Goal: Task Accomplishment & Management: Manage account settings

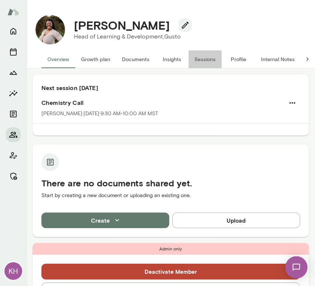
click at [201, 60] on button "Sessions" at bounding box center [205, 59] width 33 height 18
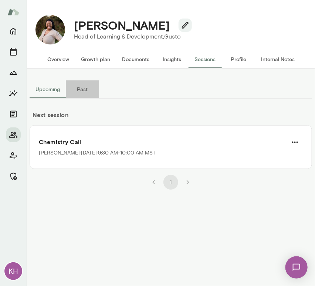
click at [77, 90] on button "Past" at bounding box center [82, 89] width 33 height 18
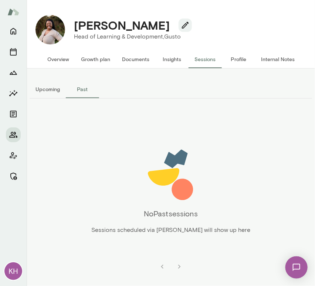
click at [59, 87] on button "Upcoming" at bounding box center [48, 89] width 36 height 18
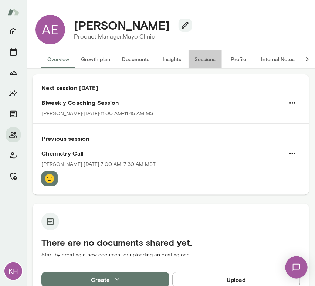
click at [207, 59] on button "Sessions" at bounding box center [205, 59] width 33 height 18
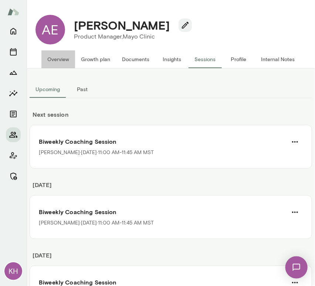
click at [63, 62] on button "Overview" at bounding box center [58, 59] width 34 height 18
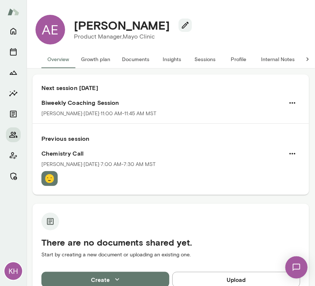
click at [211, 56] on button "Sessions" at bounding box center [205, 59] width 33 height 18
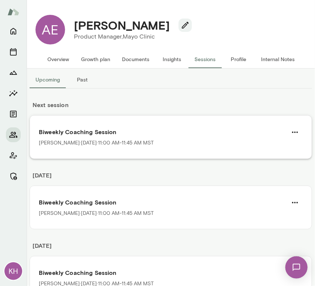
scroll to position [10, 0]
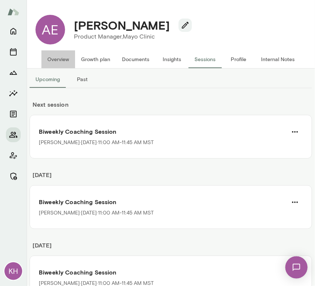
click at [56, 57] on button "Overview" at bounding box center [58, 59] width 34 height 18
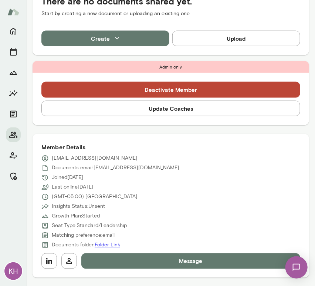
scroll to position [241, 0]
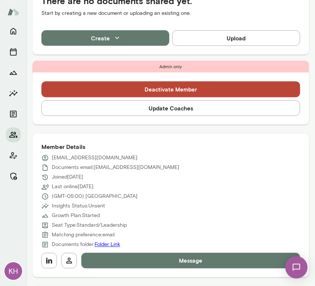
click at [138, 110] on button "Update Coaches" at bounding box center [170, 108] width 259 height 16
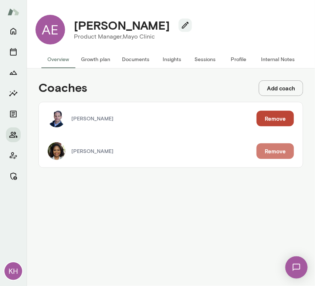
click at [270, 154] on button "Remove" at bounding box center [275, 151] width 37 height 16
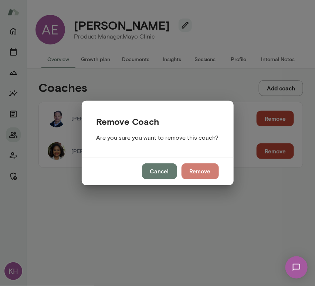
click at [197, 171] on button "Remove" at bounding box center [200, 171] width 37 height 16
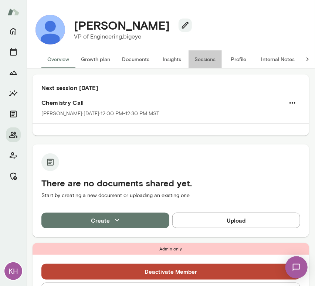
click at [207, 57] on button "Sessions" at bounding box center [205, 59] width 33 height 18
click at [198, 62] on button "Sessions" at bounding box center [205, 59] width 33 height 18
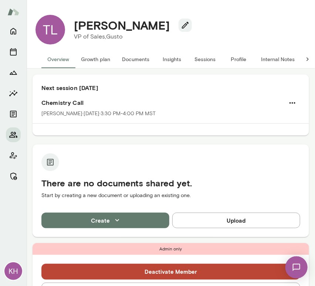
scroll to position [8, 0]
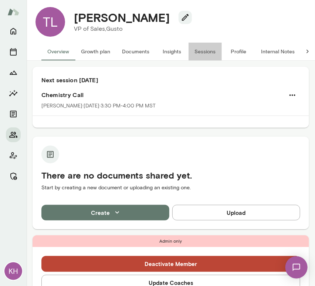
click at [203, 44] on button "Sessions" at bounding box center [205, 52] width 33 height 18
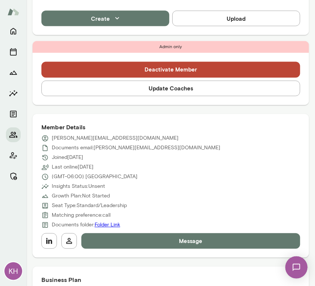
scroll to position [314, 0]
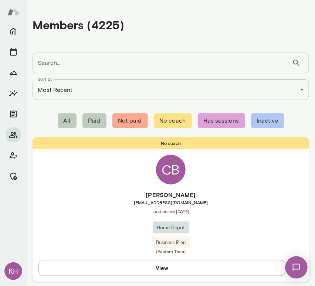
click at [87, 67] on input "Search..." at bounding box center [163, 63] width 260 height 21
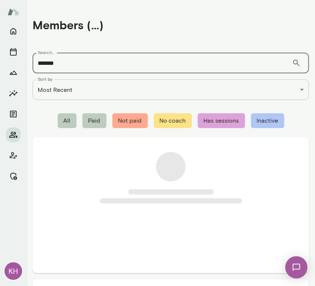
type input "*******"
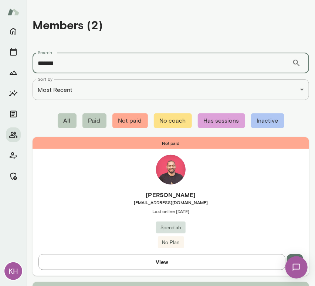
click at [103, 200] on span "[EMAIL_ADDRESS][DOMAIN_NAME]" at bounding box center [171, 202] width 277 height 6
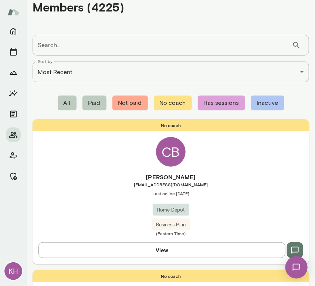
scroll to position [17, 0]
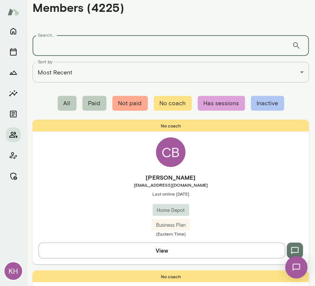
click at [74, 46] on input "Search..." at bounding box center [163, 45] width 260 height 21
type input "**********"
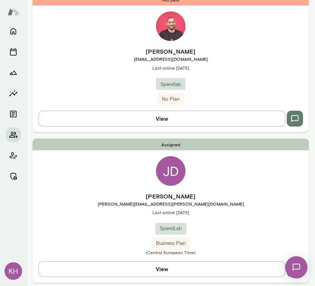
scroll to position [166, 0]
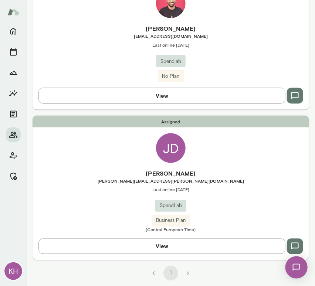
click at [220, 187] on span "Last online [DATE]" at bounding box center [171, 190] width 277 height 6
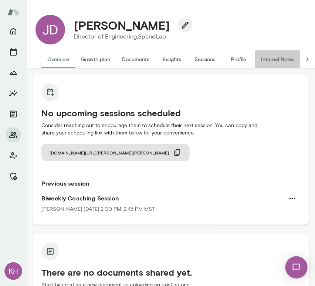
click at [278, 56] on button "Internal Notes" at bounding box center [278, 59] width 46 height 18
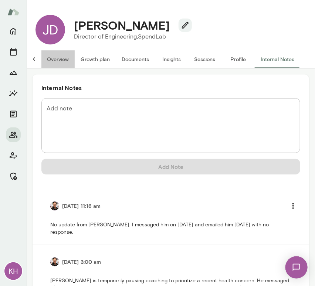
click at [53, 61] on button "Overview" at bounding box center [58, 59] width 34 height 18
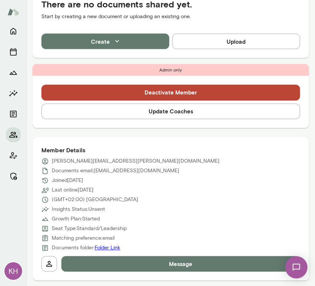
scroll to position [263, 0]
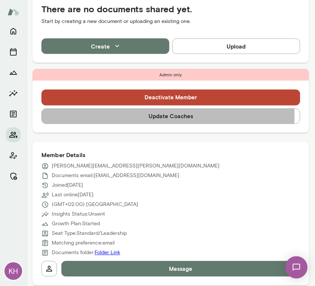
click at [146, 114] on button "Update Coaches" at bounding box center [170, 116] width 259 height 16
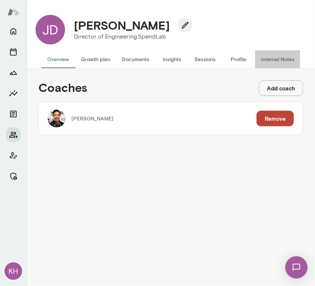
click at [287, 58] on button "Internal Notes" at bounding box center [278, 59] width 46 height 18
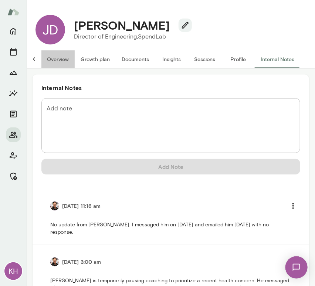
click at [53, 56] on button "Overview" at bounding box center [58, 59] width 34 height 18
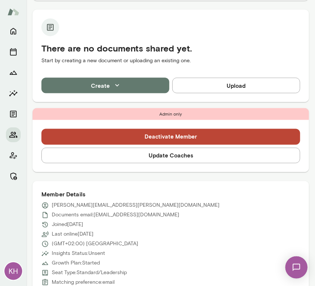
scroll to position [207, 0]
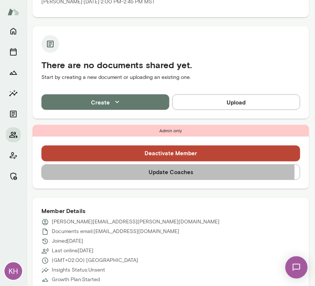
click at [119, 171] on button "Update Coaches" at bounding box center [170, 172] width 259 height 16
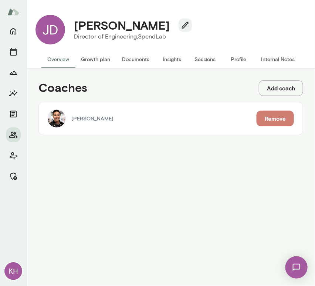
click at [274, 123] on button "Remove" at bounding box center [275, 119] width 37 height 16
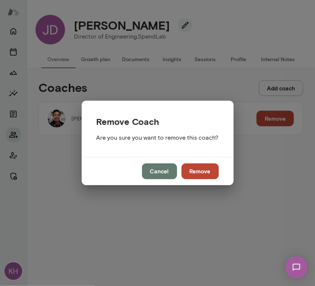
click at [200, 170] on button "Remove" at bounding box center [200, 171] width 37 height 16
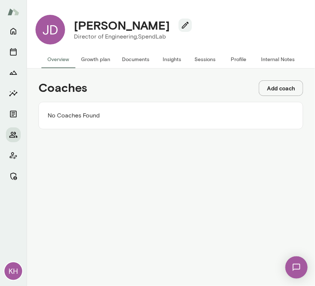
click at [65, 53] on button "Overview" at bounding box center [58, 59] width 34 height 18
click at [94, 56] on button "Growth plan" at bounding box center [95, 59] width 41 height 18
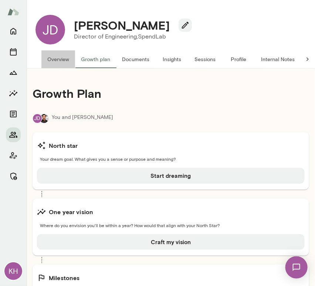
click at [71, 61] on button "Overview" at bounding box center [58, 59] width 34 height 18
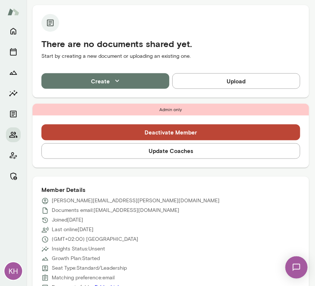
scroll to position [212, 0]
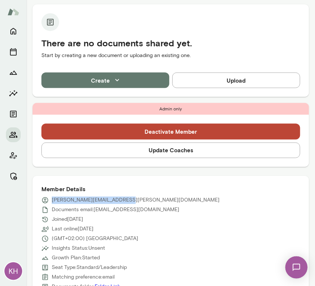
drag, startPoint x: 119, startPoint y: 199, endPoint x: 48, endPoint y: 198, distance: 71.1
click at [48, 198] on div "jaggi.dhaliwal@spendlab.com" at bounding box center [170, 200] width 259 height 7
copy p "jaggi.dhaliwal@spendlab.com"
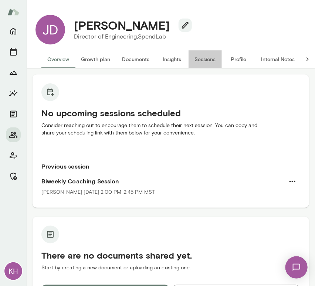
click at [210, 60] on button "Sessions" at bounding box center [205, 59] width 33 height 18
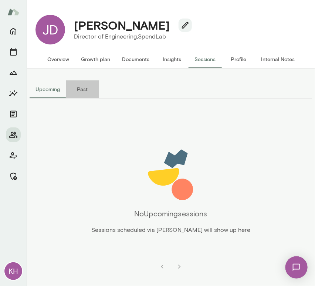
click at [89, 97] on button "Past" at bounding box center [82, 89] width 33 height 18
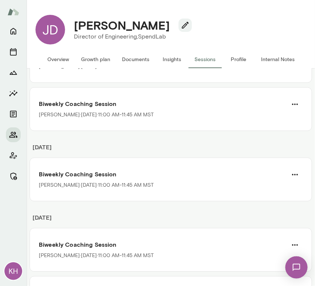
scroll to position [461, 0]
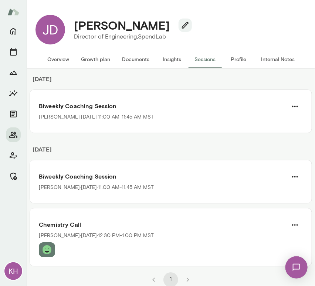
click at [69, 56] on button "Overview" at bounding box center [58, 59] width 34 height 18
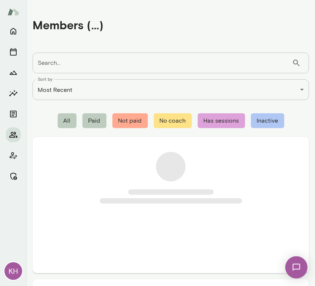
click at [126, 68] on input "Search..." at bounding box center [163, 63] width 260 height 21
paste input "**********"
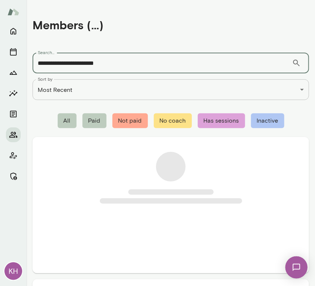
drag, startPoint x: 68, startPoint y: 66, endPoint x: 29, endPoint y: 67, distance: 38.9
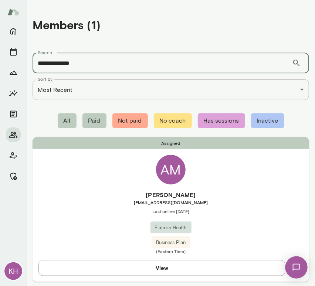
type input "**********"
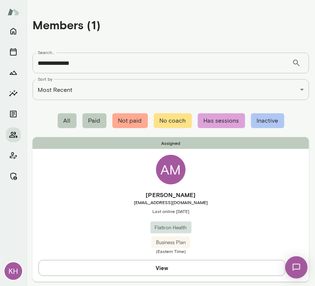
click at [73, 179] on div "Assigned AM Anca Marinescu anca.marinescu@flatiron.com Last online June 16 Flat…" at bounding box center [171, 209] width 277 height 144
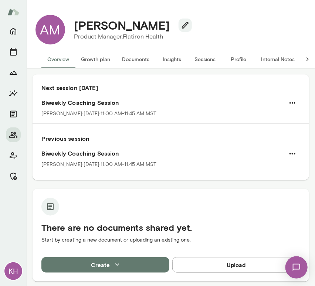
drag, startPoint x: 164, startPoint y: 28, endPoint x: 70, endPoint y: 26, distance: 94.1
click at [70, 26] on div "Anca Marinescu" at bounding box center [130, 25] width 124 height 14
copy h4 "Anca Marinescu"
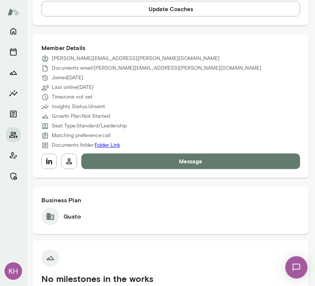
scroll to position [271, 0]
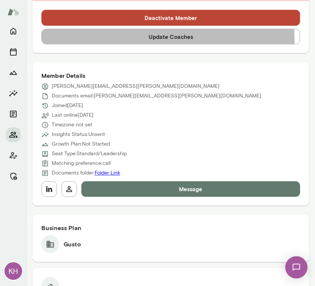
click at [120, 41] on button "Update Coaches" at bounding box center [170, 37] width 259 height 16
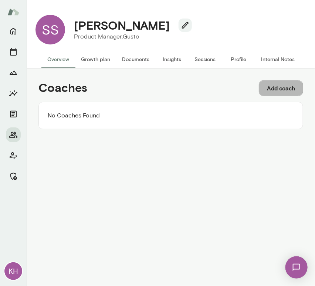
click at [284, 88] on button "Add coach" at bounding box center [281, 88] width 44 height 16
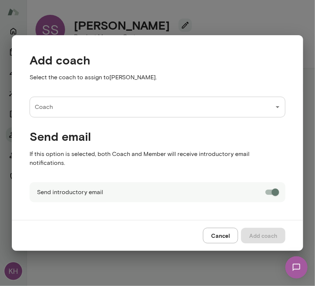
click at [118, 124] on div "Send email If this option is selected, both Coach and Member will receive intro…" at bounding box center [152, 143] width 268 height 53
click at [97, 111] on input "Coach" at bounding box center [152, 107] width 238 height 14
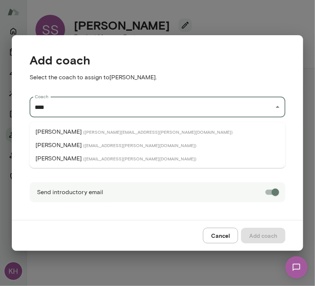
click at [56, 158] on p "Mark Zschocke" at bounding box center [59, 158] width 46 height 9
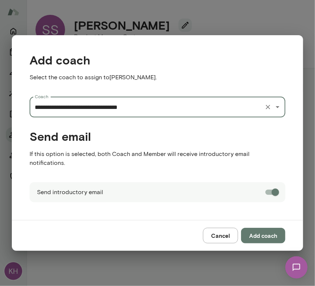
type input "**********"
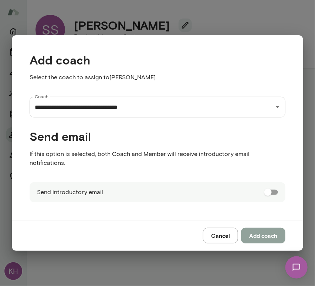
click at [268, 231] on button "Add coach" at bounding box center [263, 236] width 44 height 16
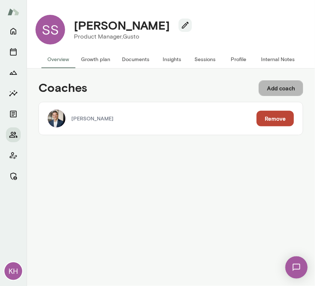
click at [271, 86] on button "Add coach" at bounding box center [281, 88] width 44 height 16
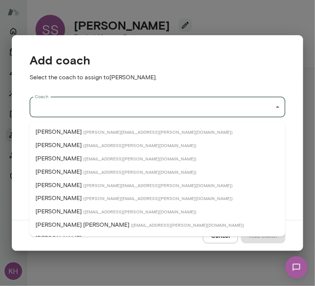
click at [107, 114] on input "Coach" at bounding box center [152, 107] width 238 height 14
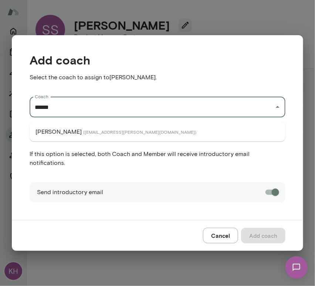
click at [92, 130] on span "( marklazen@mento.co )" at bounding box center [139, 132] width 113 height 6
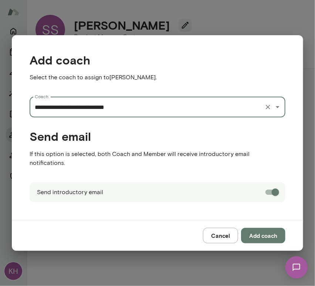
type input "**********"
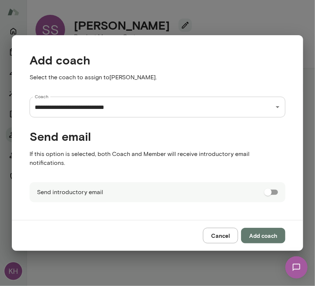
click at [272, 232] on button "Add coach" at bounding box center [263, 236] width 44 height 16
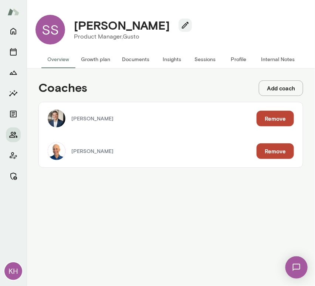
click at [269, 56] on button "Internal Notes" at bounding box center [278, 59] width 46 height 18
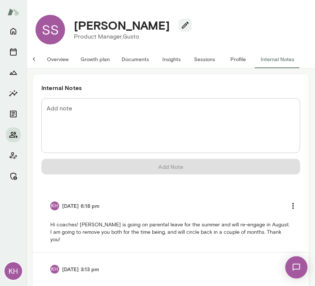
scroll to position [198, 0]
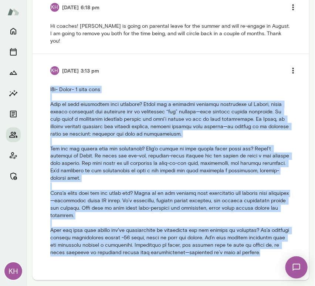
drag, startPoint x: 73, startPoint y: 253, endPoint x: 35, endPoint y: 84, distance: 173.3
click at [35, 84] on div "Internal Notes Add note * Add note Add Note KH 5/20/25 at 6:18 pm Hi coaches! S…" at bounding box center [171, 78] width 277 height 404
copy p "b2b- Gusto- 1 year term What is your experience with coaching? Scott had a posi…"
click at [289, 12] on icon "more" at bounding box center [293, 7] width 9 height 9
click at [265, 82] on li "Delete note" at bounding box center [269, 80] width 56 height 13
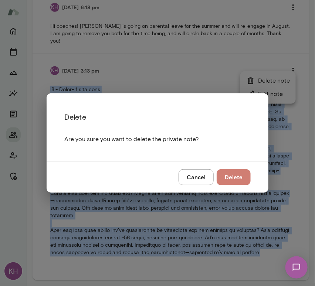
click at [233, 176] on button "Delete" at bounding box center [234, 177] width 34 height 16
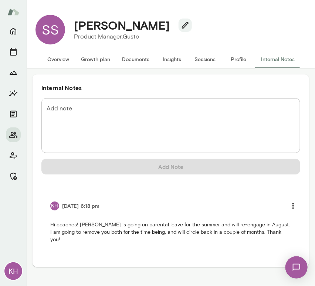
click at [107, 114] on textarea "Add note" at bounding box center [171, 125] width 249 height 43
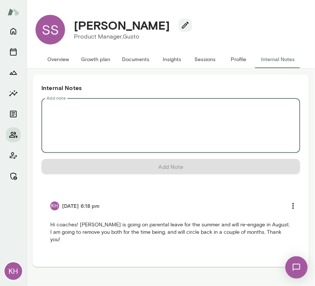
paste textarea "**********"
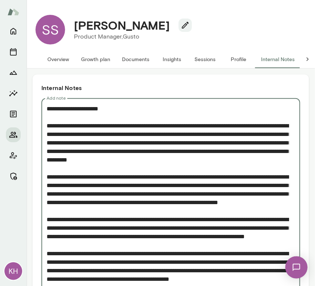
scroll to position [30, 0]
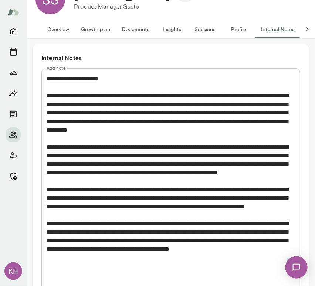
click at [45, 77] on div "* Add note" at bounding box center [170, 180] width 259 height 225
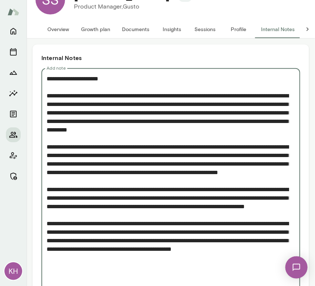
scroll to position [39, 0]
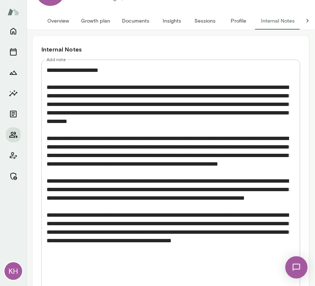
click at [45, 72] on div "* Add note" at bounding box center [170, 177] width 259 height 234
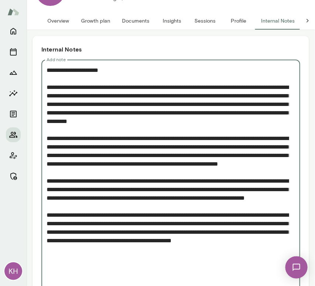
click at [47, 70] on textarea "Add note" at bounding box center [168, 176] width 243 height 221
click at [55, 69] on textarea "Add note" at bounding box center [168, 185] width 243 height 238
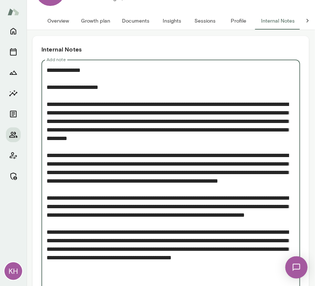
scroll to position [175, 0]
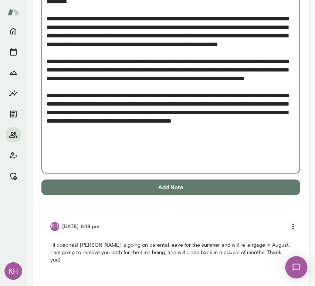
drag, startPoint x: 77, startPoint y: 100, endPoint x: 66, endPoint y: 80, distance: 22.2
click at [66, 80] on textarea "Add note" at bounding box center [168, 48] width 243 height 238
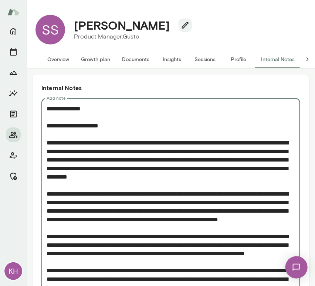
click at [99, 113] on textarea "Add note" at bounding box center [168, 223] width 243 height 238
click at [98, 110] on textarea "Add note" at bounding box center [168, 223] width 243 height 238
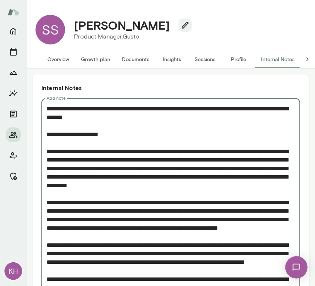
drag, startPoint x: 85, startPoint y: 109, endPoint x: 64, endPoint y: 107, distance: 20.9
click at [64, 107] on textarea "Add note" at bounding box center [168, 227] width 243 height 247
click at [228, 108] on textarea "Add note" at bounding box center [168, 227] width 243 height 247
click at [157, 124] on textarea "Add note" at bounding box center [168, 227] width 243 height 247
click at [144, 120] on textarea "Add note" at bounding box center [168, 227] width 243 height 247
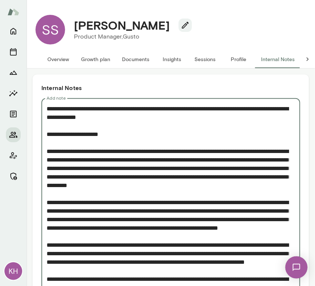
drag, startPoint x: 140, startPoint y: 118, endPoint x: 34, endPoint y: 107, distance: 106.8
click at [34, 107] on div "Internal Notes Add note * Add note Add Note KH 5/20/25 at 6:18 pm Hi coaches! S…" at bounding box center [171, 272] width 277 height 397
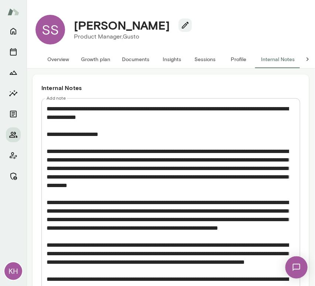
click at [141, 115] on textarea "Add note" at bounding box center [168, 227] width 243 height 247
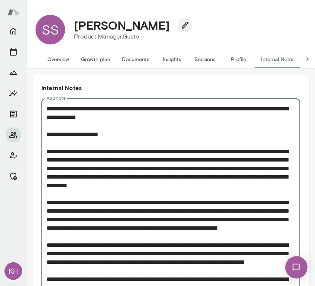
drag, startPoint x: 136, startPoint y: 118, endPoint x: 43, endPoint y: 107, distance: 94.0
click at [43, 107] on div "* Add note" at bounding box center [170, 227] width 259 height 259
paste textarea
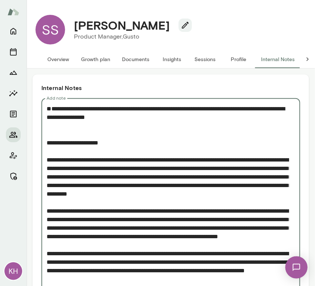
click at [44, 121] on div "* Add note" at bounding box center [170, 240] width 259 height 285
click at [48, 126] on textarea "Add note" at bounding box center [168, 240] width 243 height 273
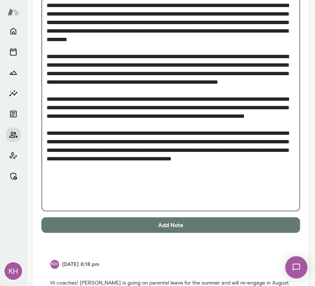
scroll to position [173, 0]
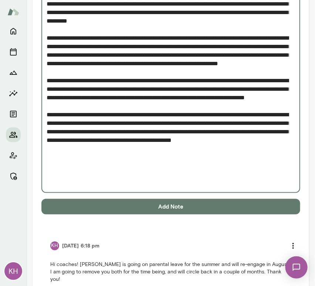
type textarea "**********"
click at [121, 208] on button "Add Note" at bounding box center [170, 207] width 259 height 16
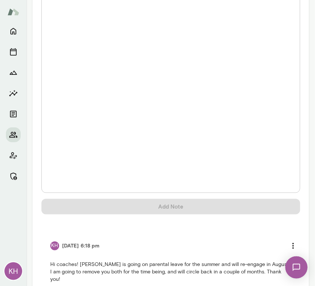
scroll to position [0, 0]
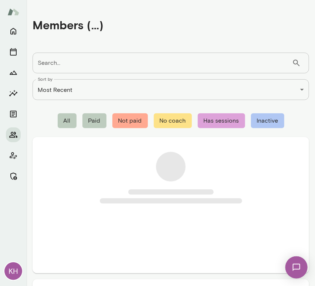
click at [80, 66] on input "Search..." at bounding box center [163, 63] width 260 height 21
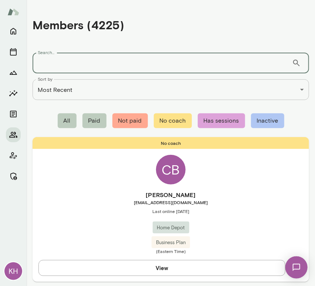
paste input "**********"
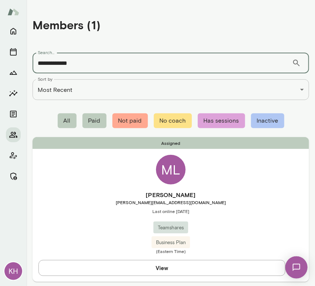
type input "**********"
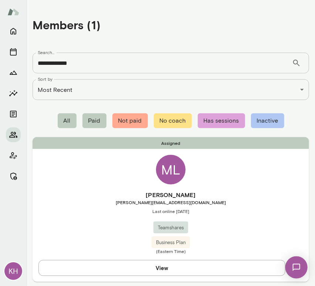
click at [71, 179] on div "Assigned ML Melissa Lucas melissa.lucas1032@gmail.com Last online August 8 Team…" at bounding box center [171, 209] width 277 height 144
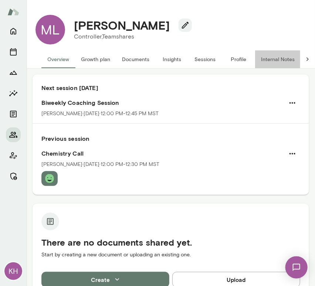
click at [281, 63] on button "Internal Notes" at bounding box center [278, 59] width 46 height 18
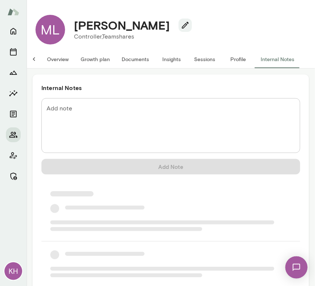
scroll to position [0, 6]
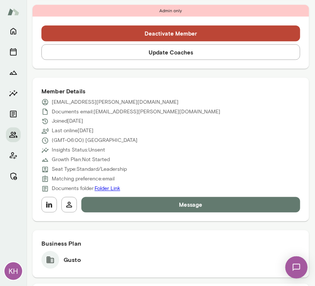
scroll to position [224, 0]
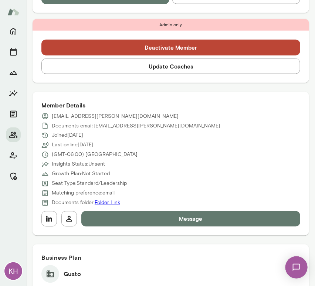
click at [156, 63] on button "Update Coaches" at bounding box center [170, 67] width 259 height 16
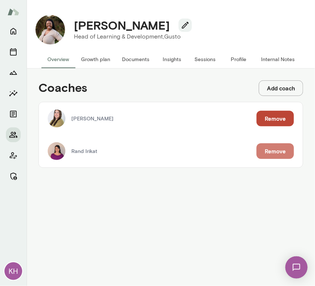
click at [276, 148] on button "Remove" at bounding box center [275, 151] width 37 height 16
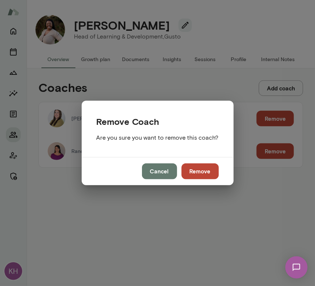
click at [204, 167] on button "Remove" at bounding box center [200, 171] width 37 height 16
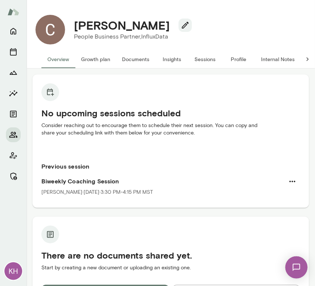
drag, startPoint x: 169, startPoint y: 24, endPoint x: 75, endPoint y: 30, distance: 94.6
click at [75, 30] on h4 "Christine Hynson" at bounding box center [122, 25] width 96 height 14
copy h4 "Christine Hynson"
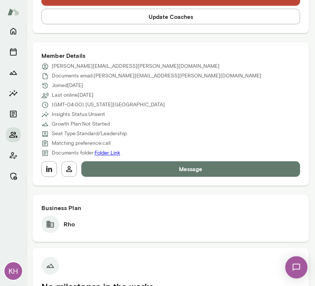
scroll to position [291, 0]
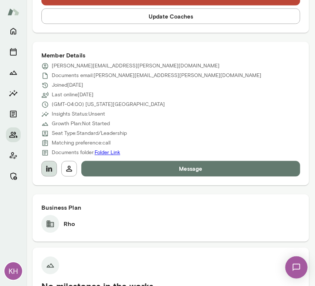
click at [49, 167] on icon "button" at bounding box center [49, 169] width 6 height 6
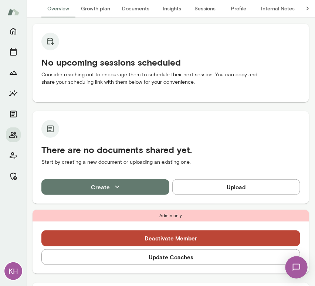
scroll to position [0, 0]
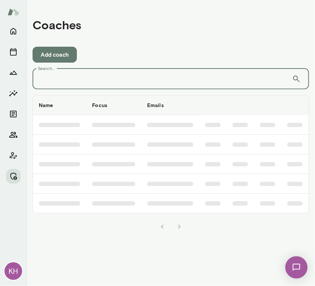
click at [94, 83] on input "Search..." at bounding box center [163, 79] width 260 height 21
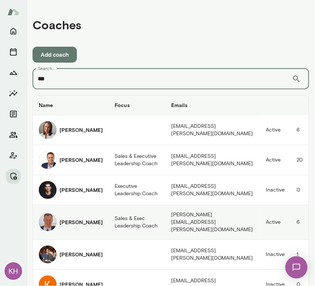
type input "***"
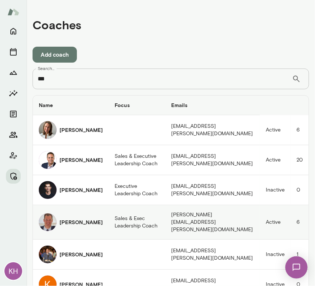
click at [72, 224] on div "Jonathan Mars" at bounding box center [71, 222] width 64 height 18
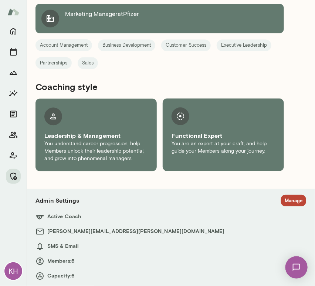
scroll to position [394, 0]
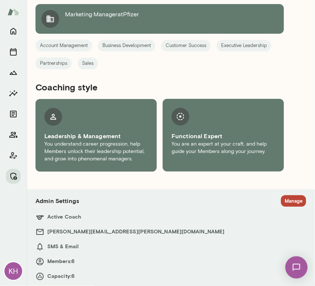
click at [284, 198] on button "Manage" at bounding box center [293, 200] width 25 height 11
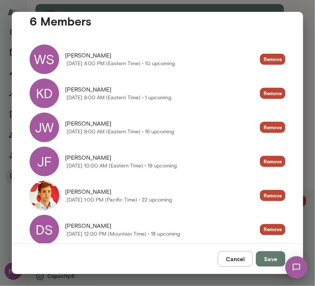
scroll to position [163, 0]
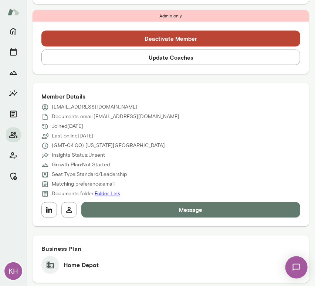
scroll to position [253, 0]
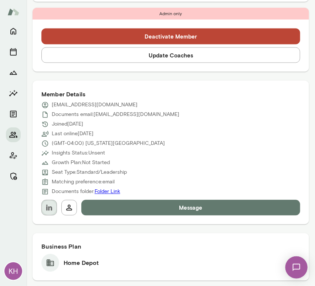
click at [44, 208] on button "button" at bounding box center [49, 208] width 16 height 16
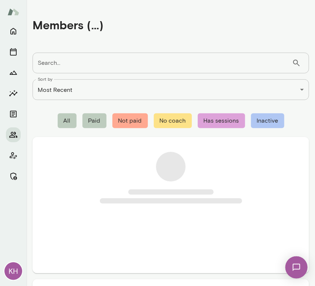
click at [59, 61] on input "Search..." at bounding box center [163, 63] width 260 height 21
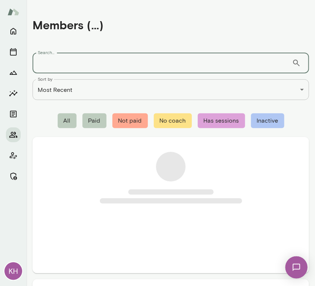
paste input "**********"
type input "**********"
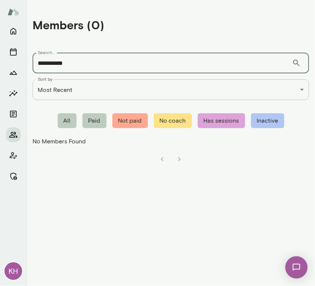
drag, startPoint x: 82, startPoint y: 62, endPoint x: 29, endPoint y: 55, distance: 53.4
click at [29, 55] on div "**********" at bounding box center [171, 86] width 289 height 173
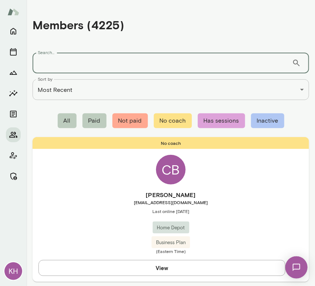
click at [52, 67] on input "Search..." at bounding box center [163, 63] width 260 height 21
paste input "**********"
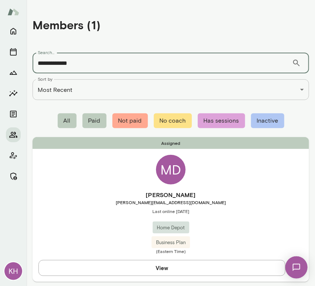
type input "**********"
click at [112, 192] on h6 "Megan Diebold" at bounding box center [171, 194] width 277 height 9
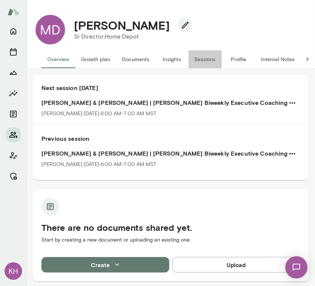
click at [213, 58] on button "Sessions" at bounding box center [205, 59] width 33 height 18
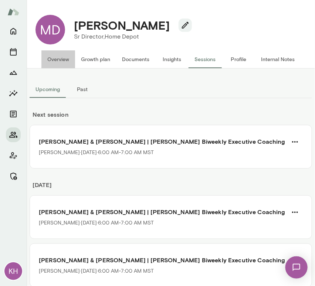
click at [46, 61] on button "Overview" at bounding box center [58, 59] width 34 height 18
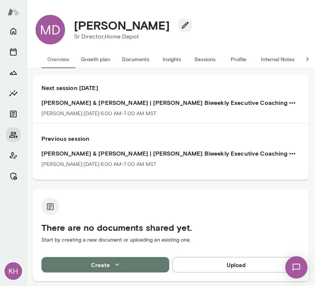
click at [268, 56] on button "Internal Notes" at bounding box center [278, 59] width 46 height 18
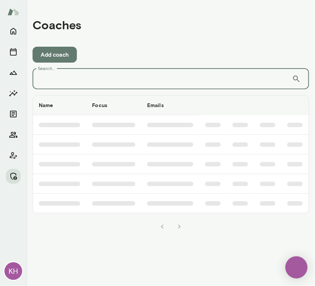
click at [76, 76] on input "Search..." at bounding box center [163, 79] width 260 height 21
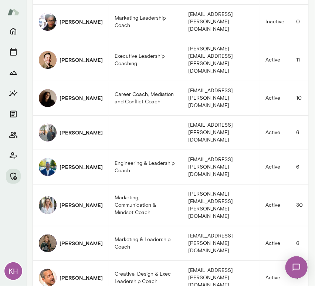
scroll to position [472, 0]
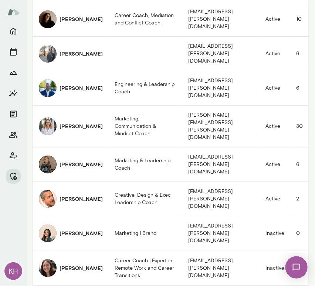
type input "****"
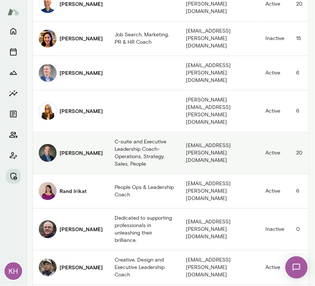
scroll to position [205, 0]
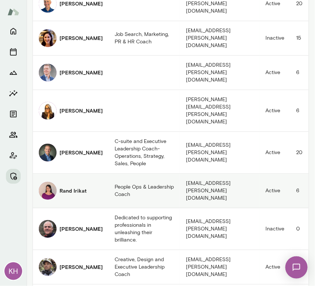
click at [43, 182] on img "coaches table" at bounding box center [48, 191] width 18 height 18
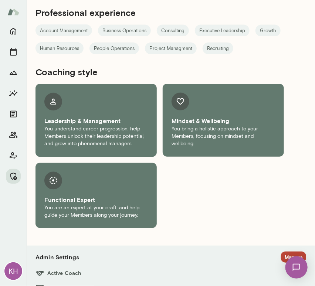
scroll to position [428, 0]
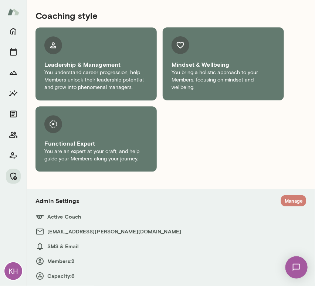
click at [291, 200] on button "Manage" at bounding box center [293, 200] width 25 height 11
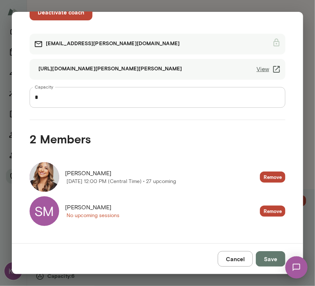
scroll to position [45, 0]
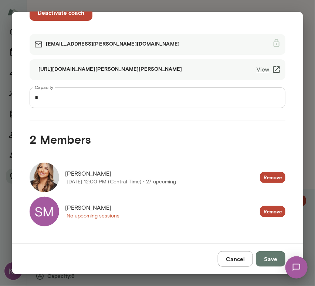
click at [43, 214] on div "SM" at bounding box center [45, 212] width 30 height 30
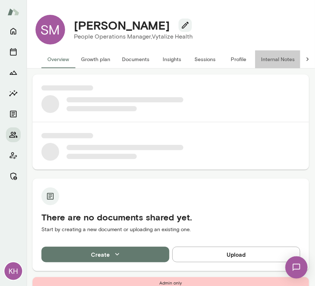
click at [270, 59] on button "Internal Notes" at bounding box center [278, 59] width 46 height 18
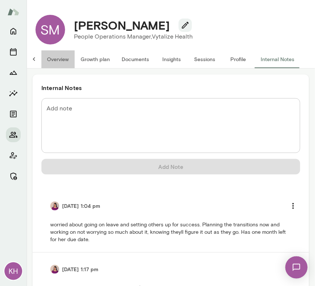
click at [41, 58] on button "Overview" at bounding box center [58, 59] width 34 height 18
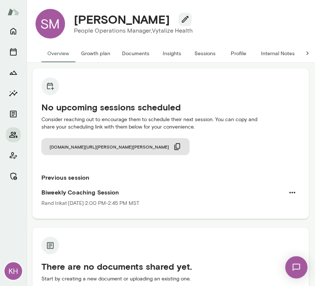
scroll to position [6, 0]
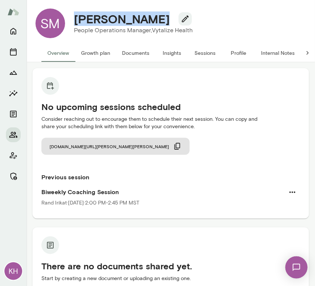
drag, startPoint x: 154, startPoint y: 21, endPoint x: 71, endPoint y: 20, distance: 83.0
click at [71, 20] on div "Sarah Messing" at bounding box center [133, 19] width 131 height 14
copy h4 "Sarah Messing"
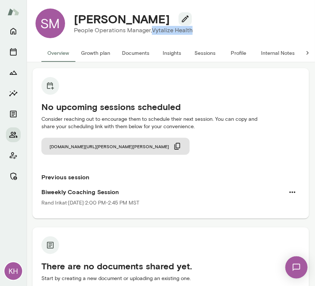
drag, startPoint x: 185, startPoint y: 30, endPoint x: 153, endPoint y: 30, distance: 32.6
click at [153, 30] on div "Sarah Messing People Operations Manager, Vytalize Health" at bounding box center [133, 23] width 137 height 23
copy p "Vytalize Health"
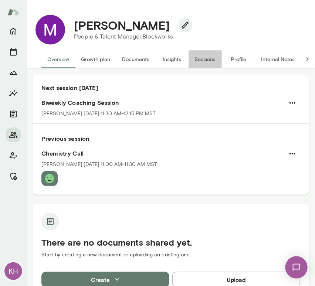
click at [208, 53] on button "Sessions" at bounding box center [205, 59] width 33 height 18
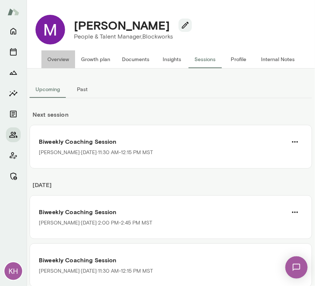
click at [59, 57] on button "Overview" at bounding box center [58, 59] width 34 height 18
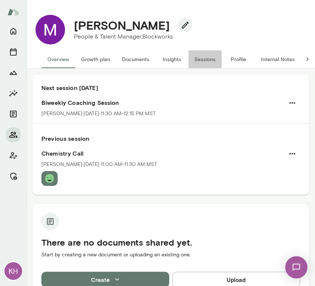
click at [197, 63] on button "Sessions" at bounding box center [205, 59] width 33 height 18
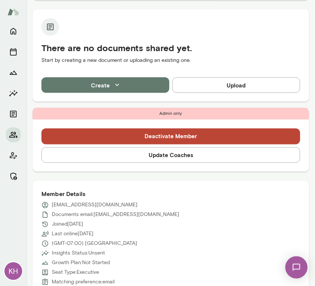
scroll to position [229, 0]
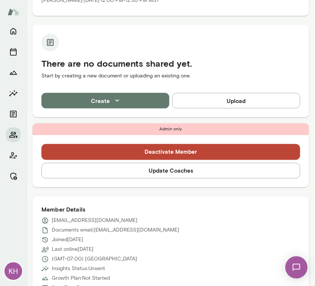
click at [179, 163] on button "Update Coaches" at bounding box center [170, 171] width 259 height 16
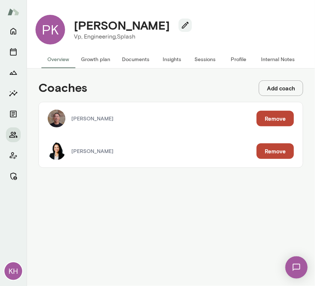
click at [269, 153] on button "Remove" at bounding box center [275, 151] width 37 height 16
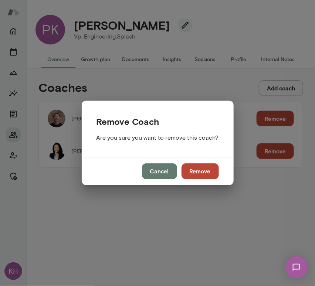
click at [194, 176] on button "Remove" at bounding box center [200, 171] width 37 height 16
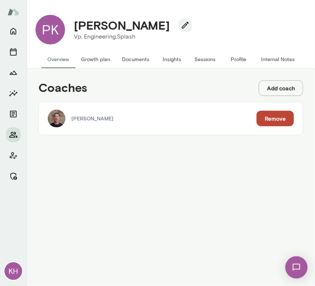
click at [92, 58] on button "Growth plan" at bounding box center [95, 59] width 41 height 18
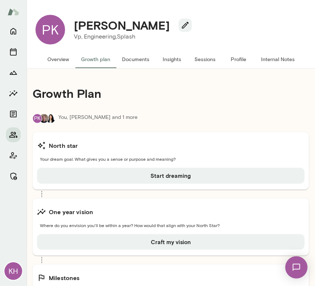
click at [60, 60] on button "Overview" at bounding box center [58, 59] width 34 height 18
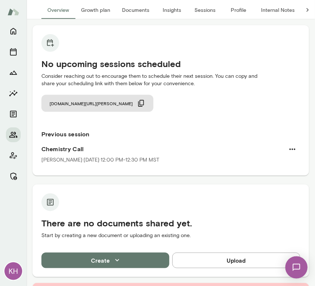
scroll to position [16, 0]
